Goal: Find specific page/section: Find specific page/section

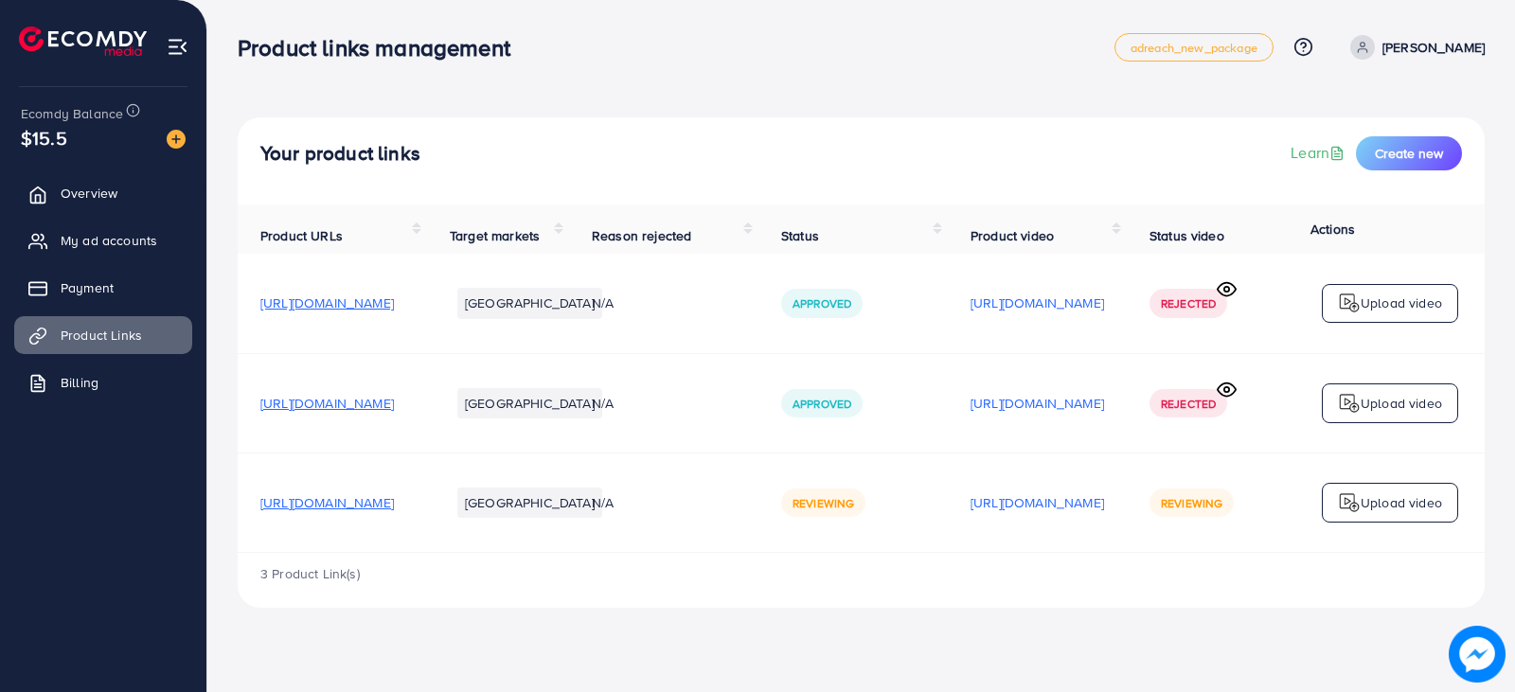
drag, startPoint x: 515, startPoint y: 46, endPoint x: 193, endPoint y: 56, distance: 322.2
click at [193, 56] on div "Product links management adreach_new_package Help Center Contact Support Plans …" at bounding box center [757, 319] width 1515 height 638
click at [255, 56] on h3 "Product links management" at bounding box center [382, 47] width 288 height 27
